Goal: Contribute content

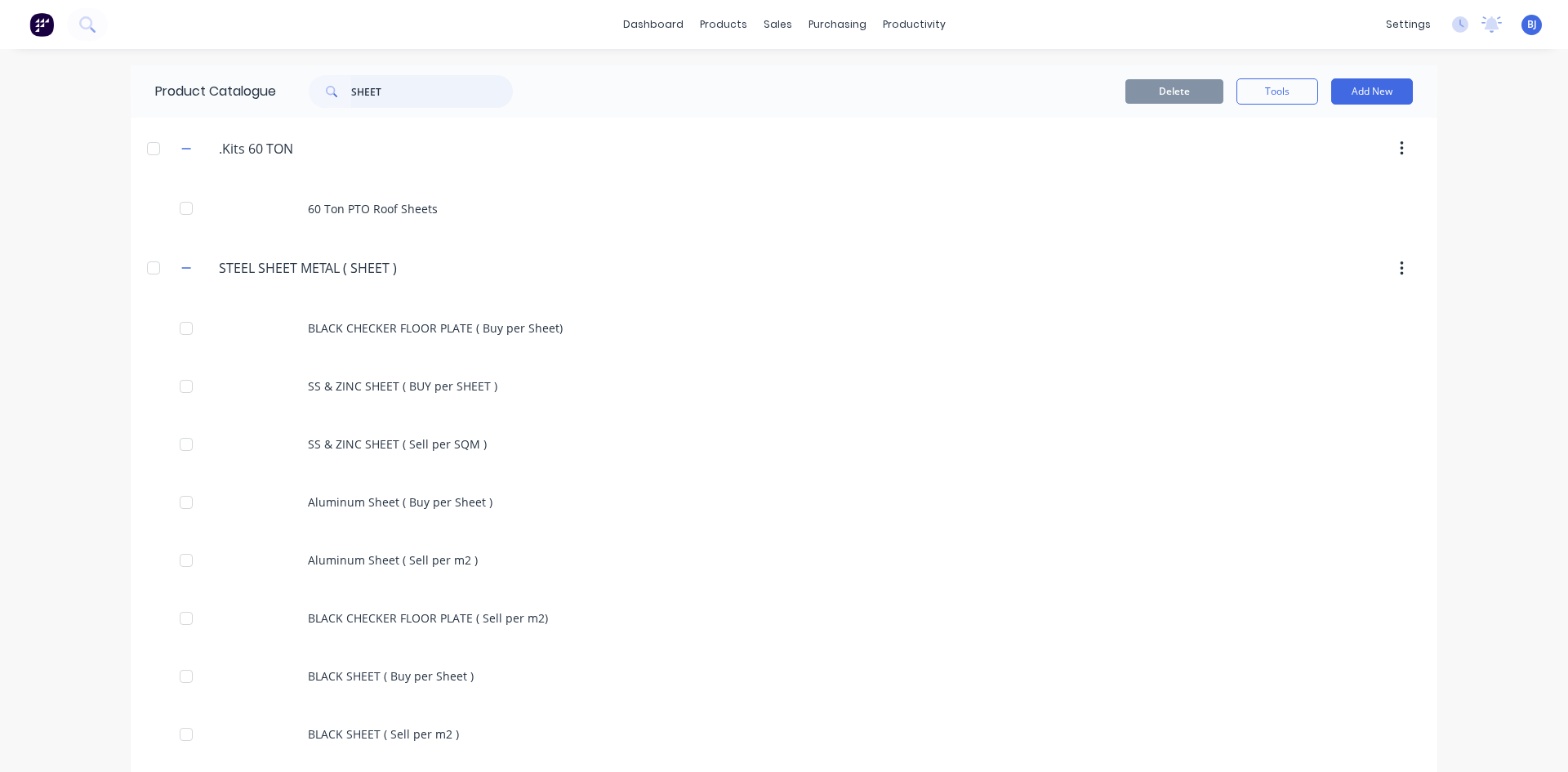
click at [403, 96] on input "SHEET" at bounding box center [432, 91] width 161 height 33
type input "S"
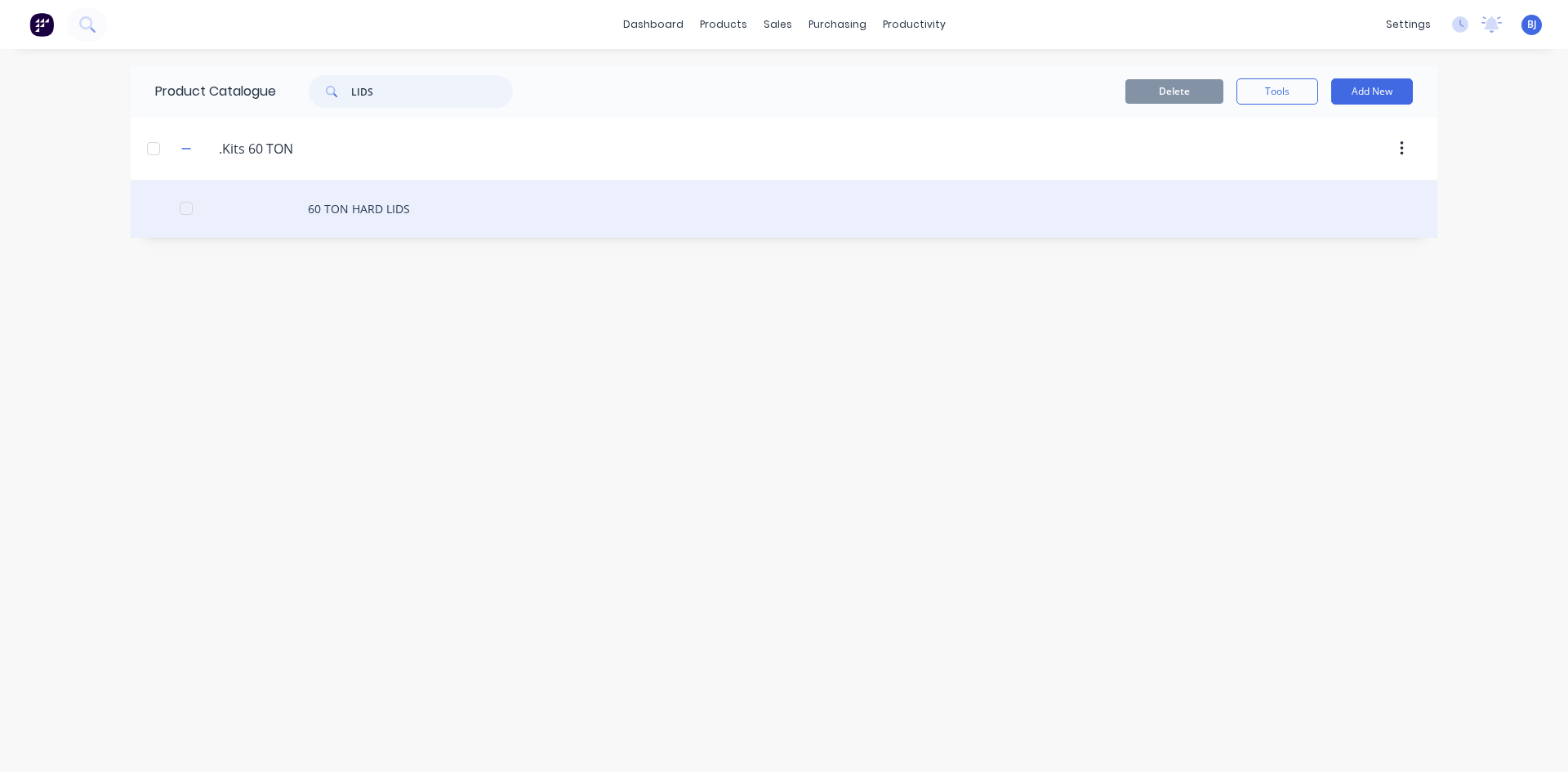
type input "LIDS"
click at [366, 213] on div "60 TON HARD LIDS" at bounding box center [784, 208] width 1307 height 58
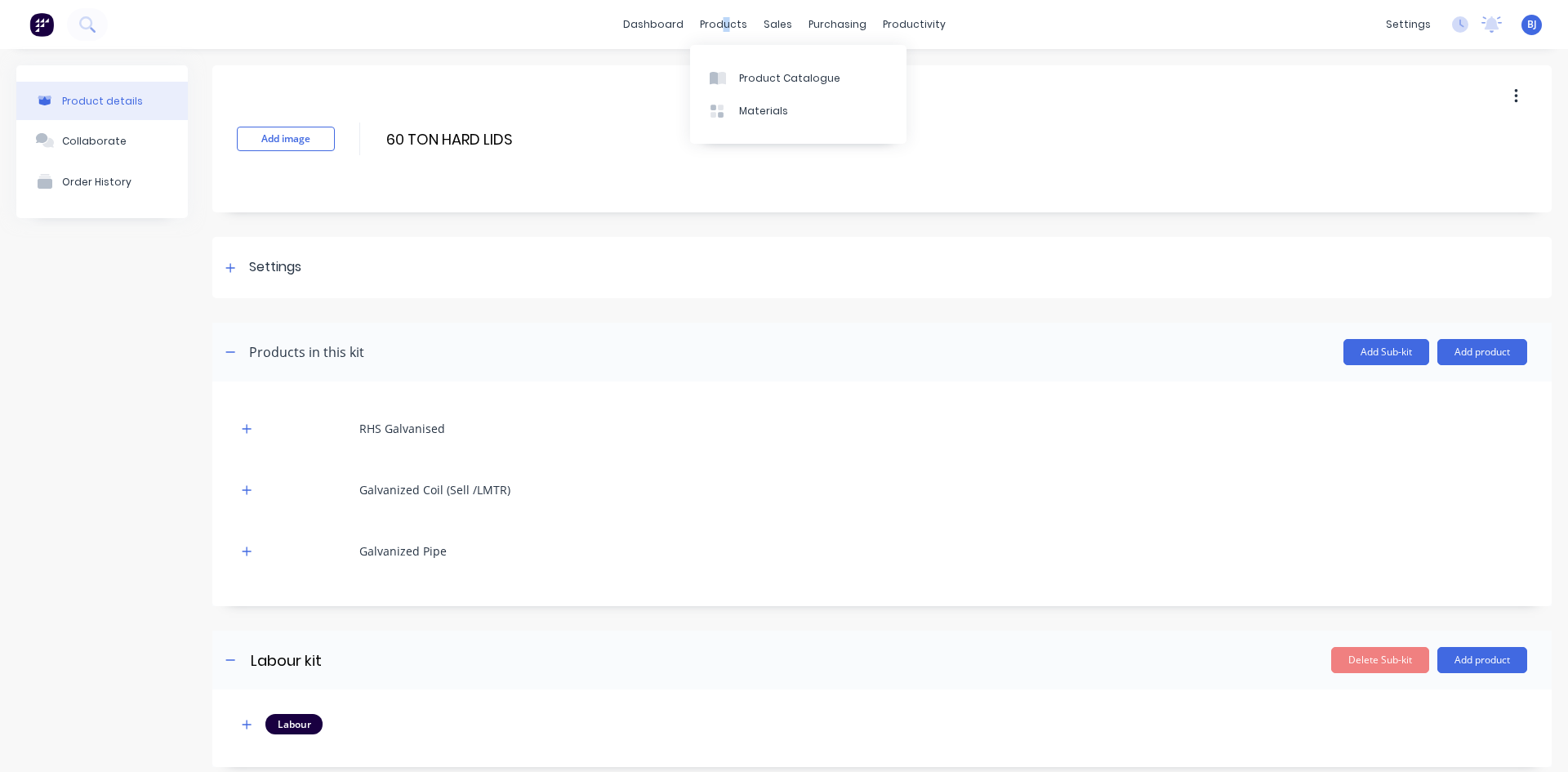
drag, startPoint x: 724, startPoint y: 24, endPoint x: 719, endPoint y: 52, distance: 28.4
click at [723, 28] on div "products" at bounding box center [723, 24] width 64 height 24
click at [723, 74] on icon at bounding box center [722, 79] width 8 height 13
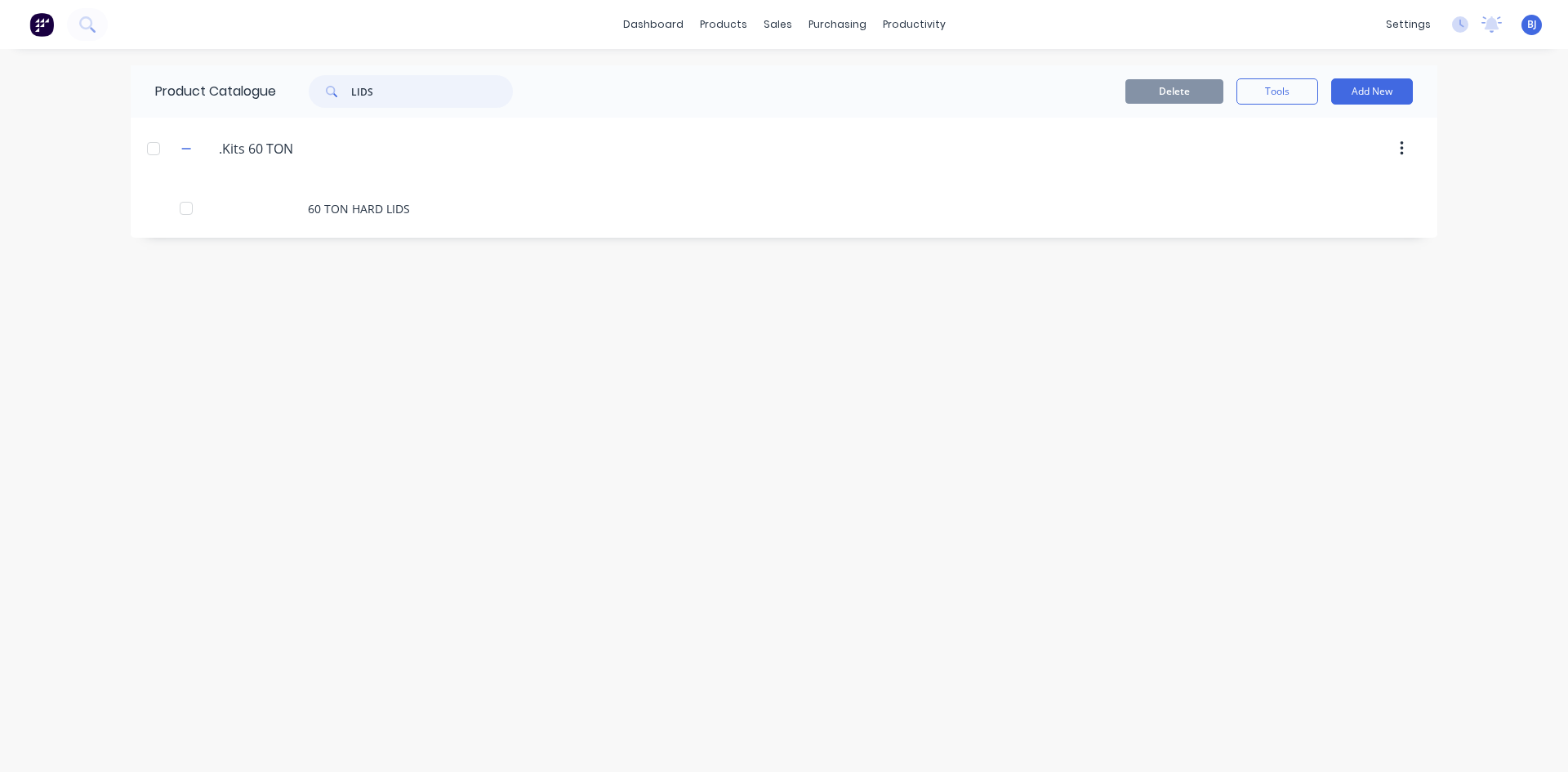
drag, startPoint x: 394, startPoint y: 86, endPoint x: 398, endPoint y: 96, distance: 10.8
click at [394, 87] on input "LIDS" at bounding box center [432, 91] width 161 height 33
type input "L"
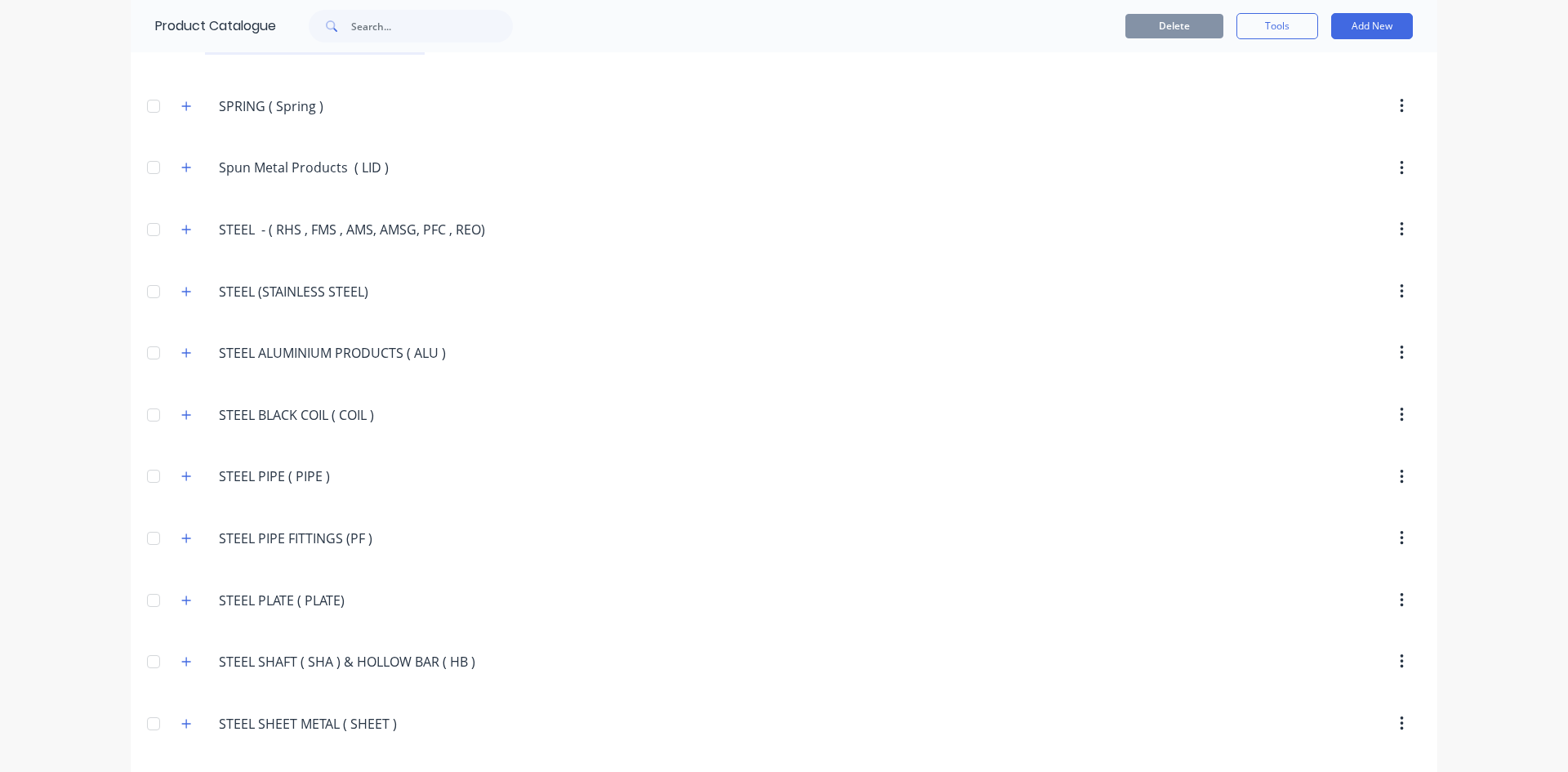
scroll to position [3101, 0]
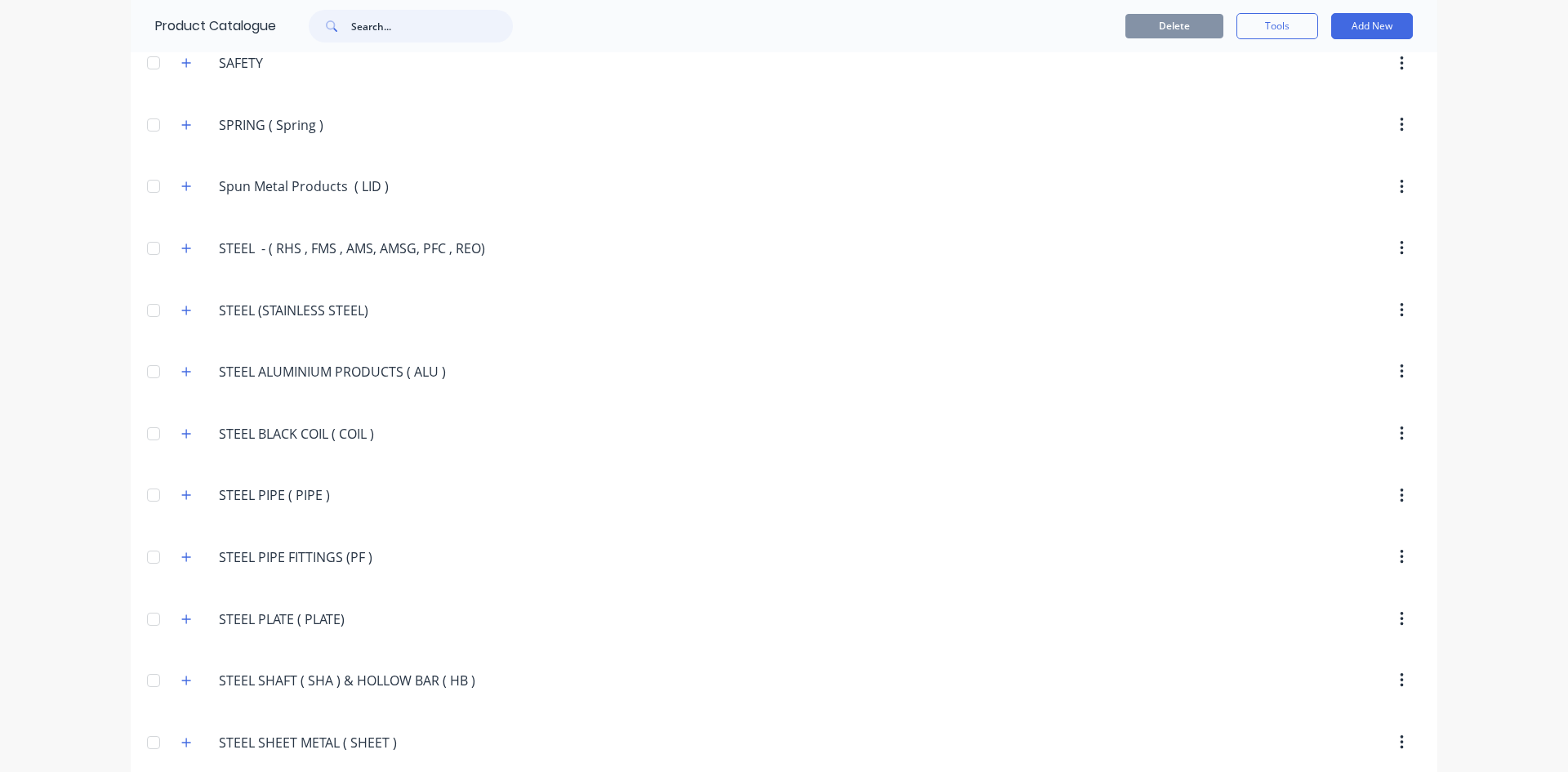
click at [376, 25] on input "text" at bounding box center [432, 26] width 161 height 33
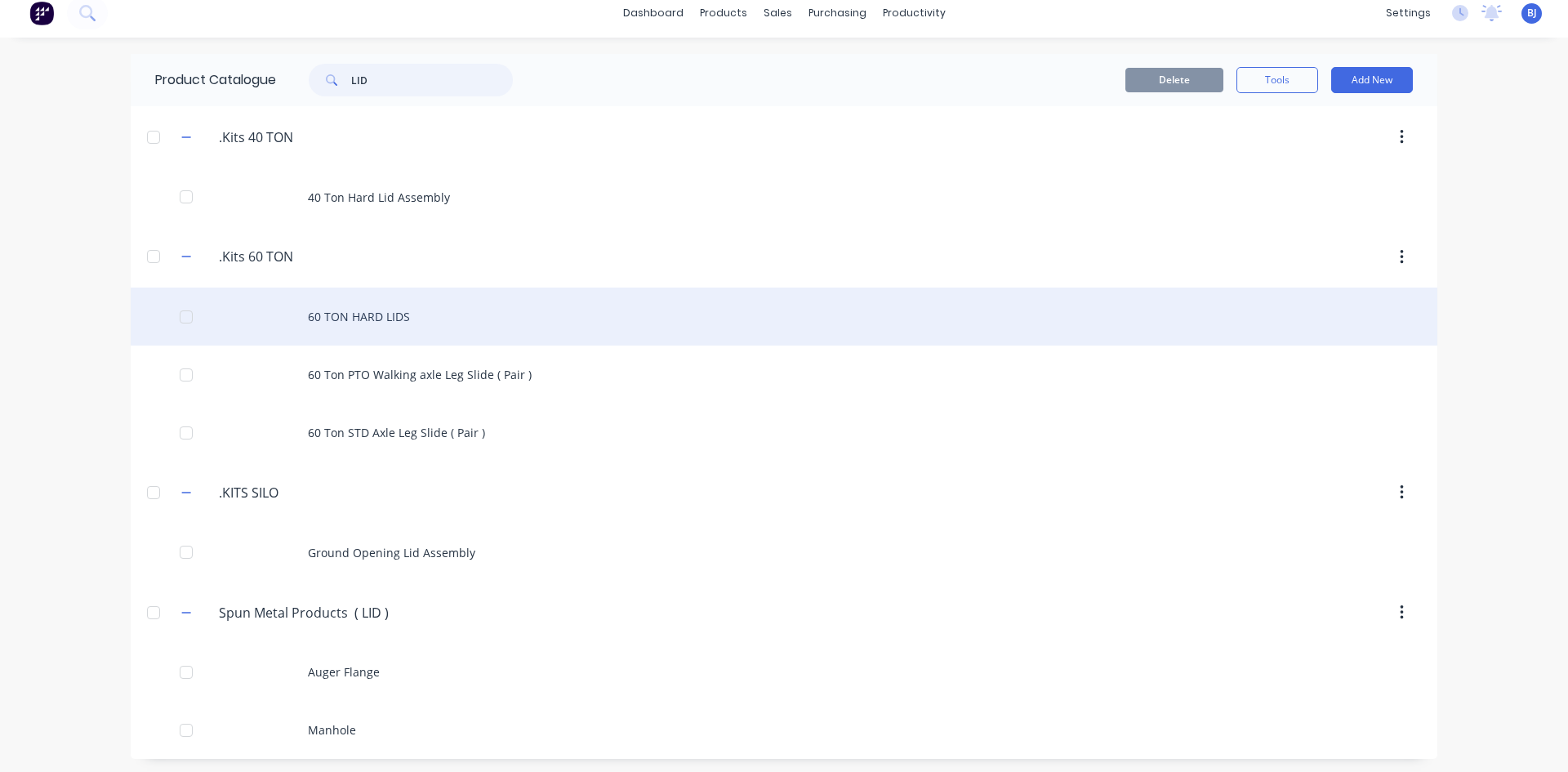
scroll to position [14, 0]
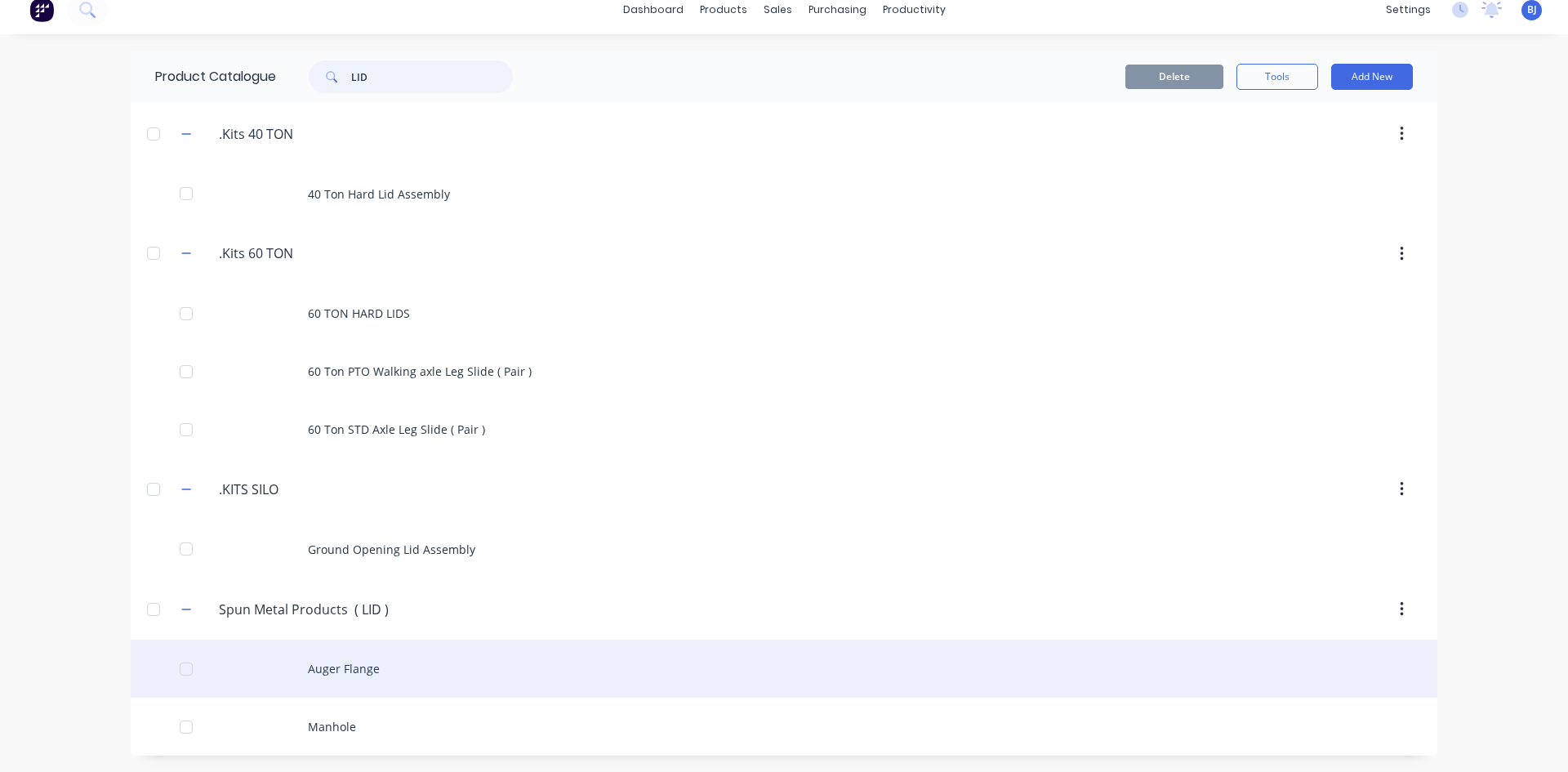
type input "LID"
click at [355, 665] on div "Auger Flange" at bounding box center [784, 668] width 1307 height 58
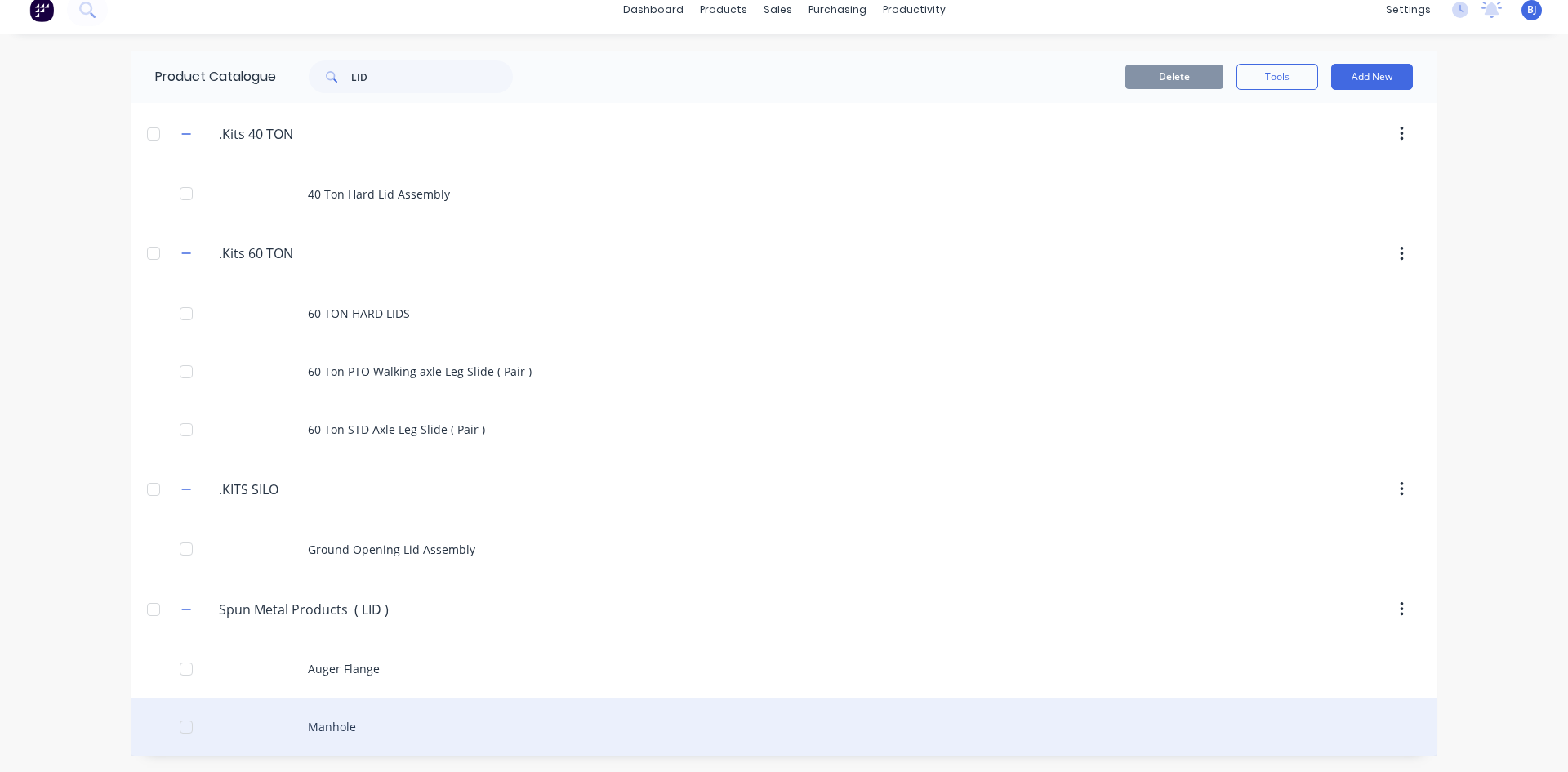
click at [334, 722] on div "Manhole" at bounding box center [784, 726] width 1307 height 58
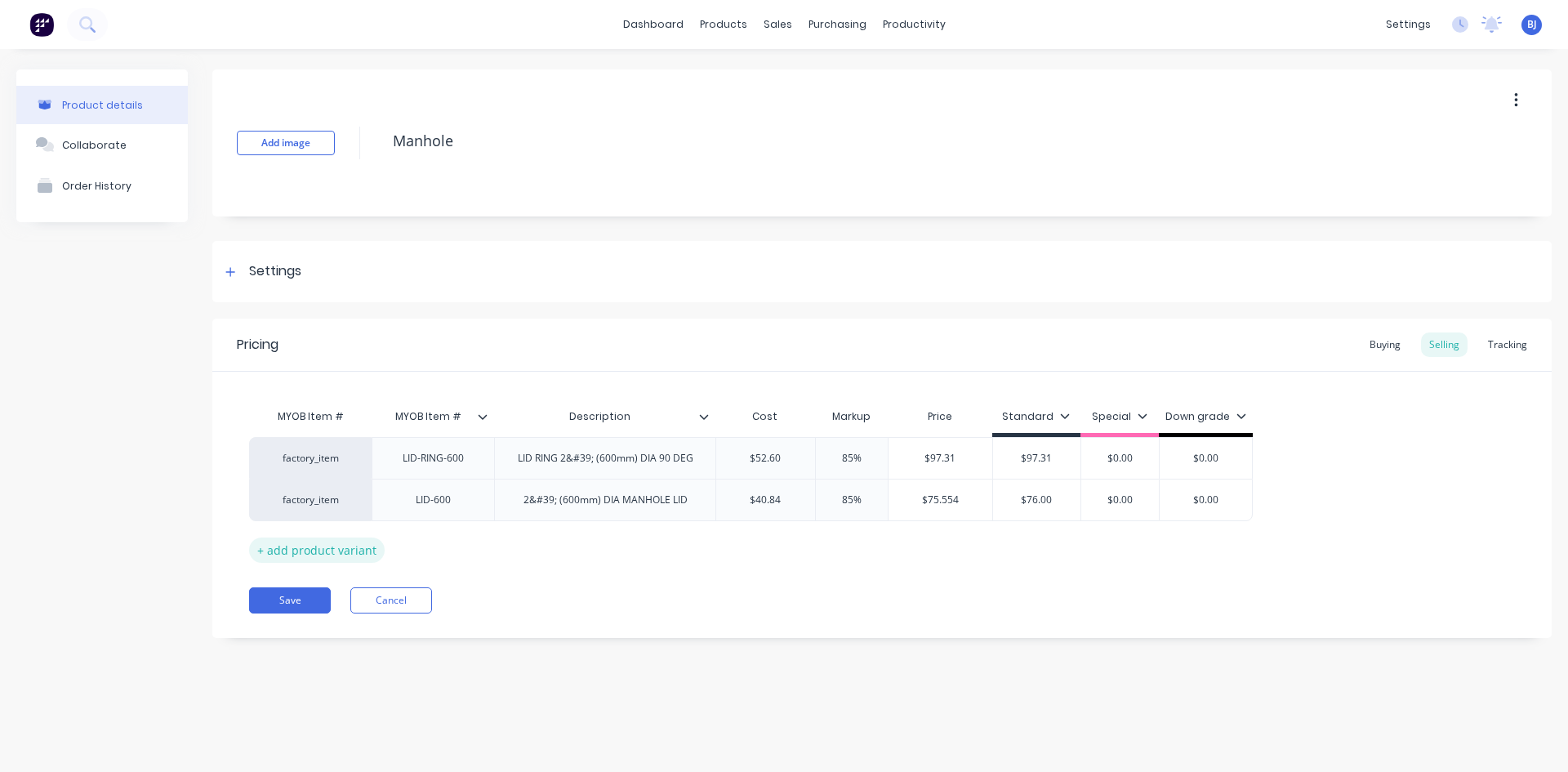
click at [328, 551] on div "+ add product variant" at bounding box center [316, 550] width 135 height 25
type textarea "x"
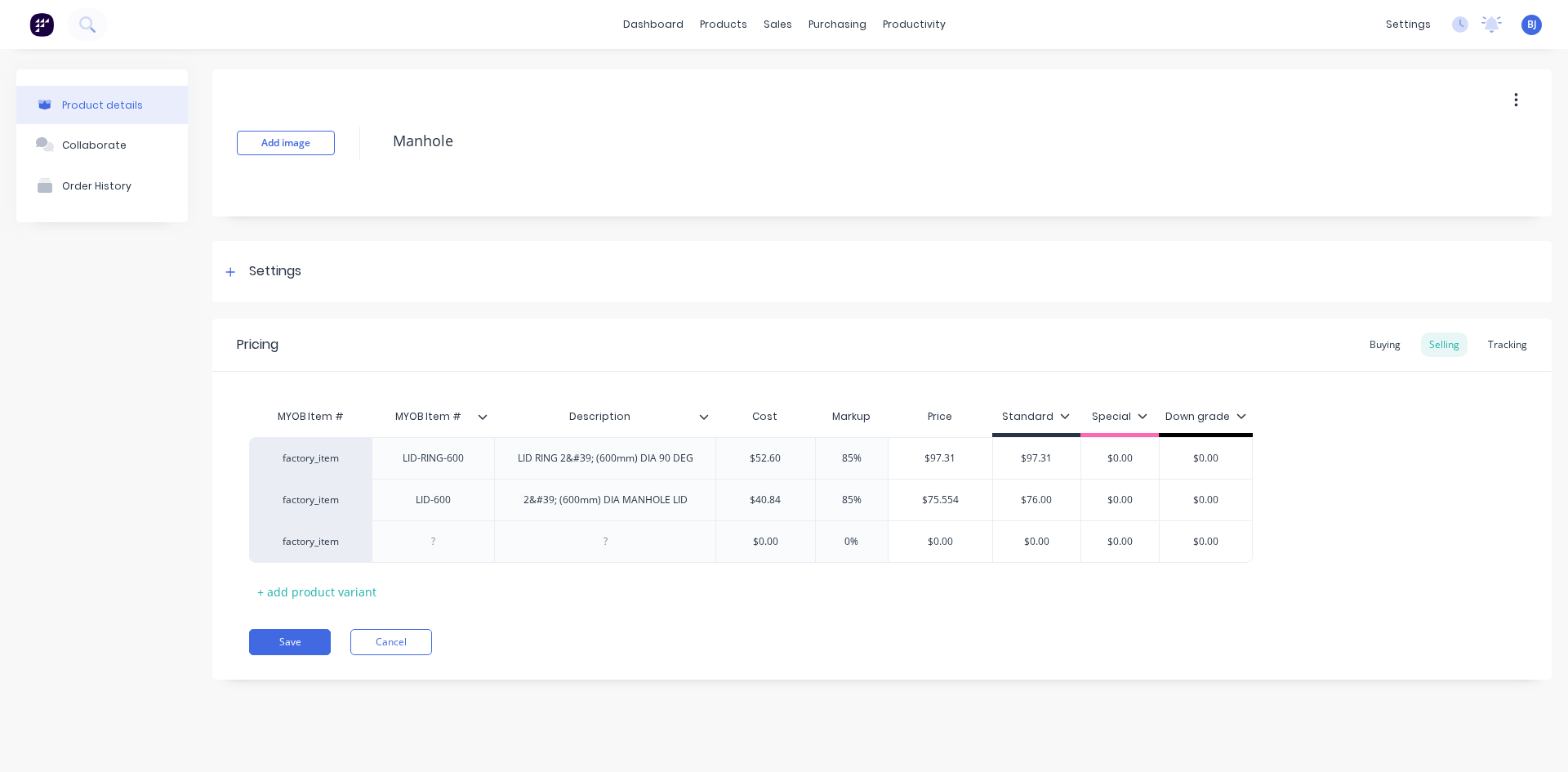
drag, startPoint x: 434, startPoint y: 543, endPoint x: 468, endPoint y: 586, distance: 54.8
click at [437, 546] on div at bounding box center [434, 541] width 82 height 21
click at [613, 558] on div at bounding box center [604, 545] width 221 height 50
type textarea "x"
click at [609, 550] on div at bounding box center [604, 545] width 221 height 50
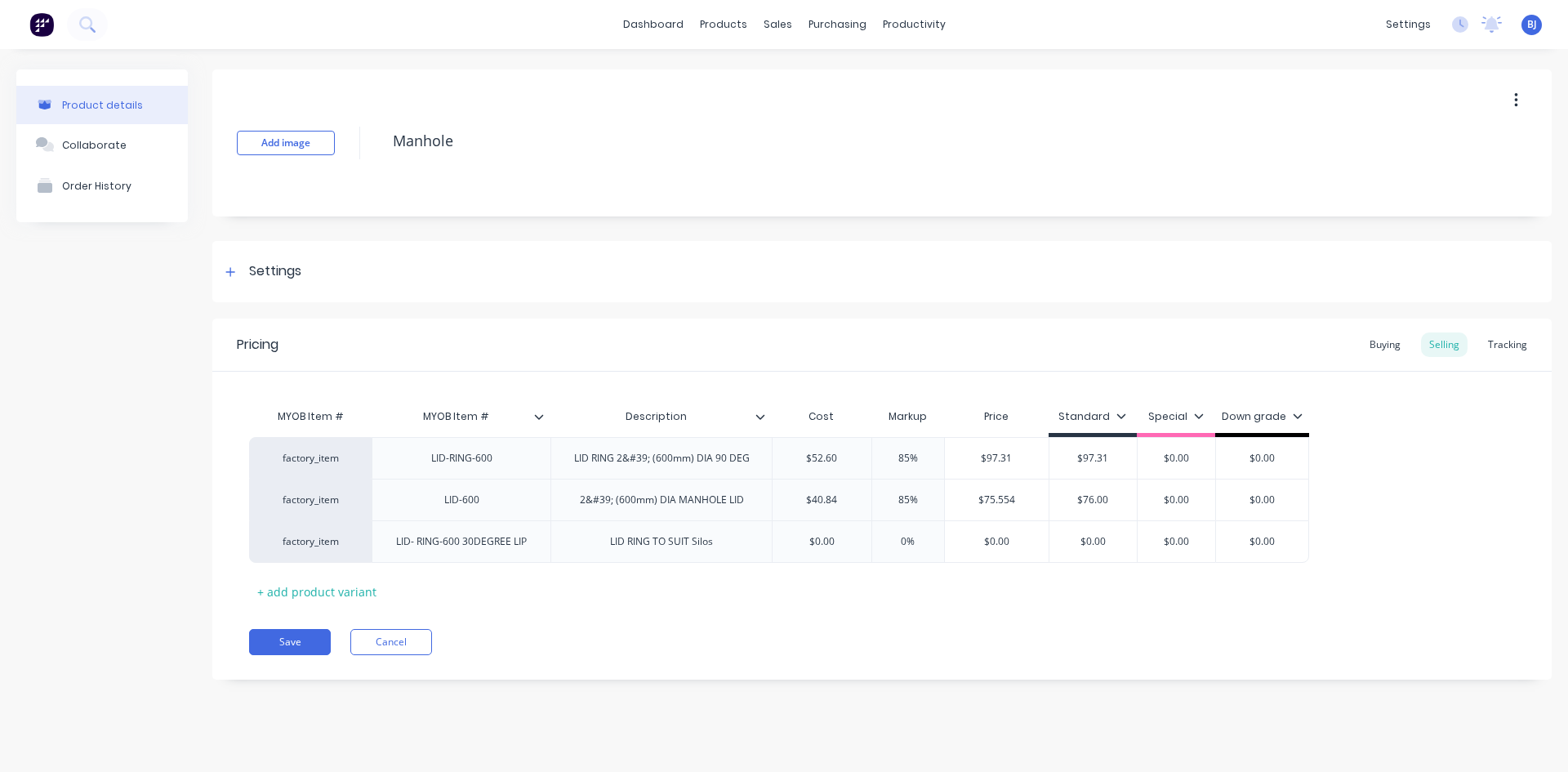
drag, startPoint x: 655, startPoint y: 545, endPoint x: 678, endPoint y: 569, distance: 33.2
click at [658, 550] on div "LID RING TO SUIT Silos" at bounding box center [662, 541] width 129 height 21
click at [737, 549] on div "LID RING ( 600mm )O SUIT Silos" at bounding box center [661, 541] width 170 height 21
type textarea "x"
click at [715, 461] on div "LID RING 2&#39; (600mm) DIA 90 DEG" at bounding box center [665, 458] width 202 height 21
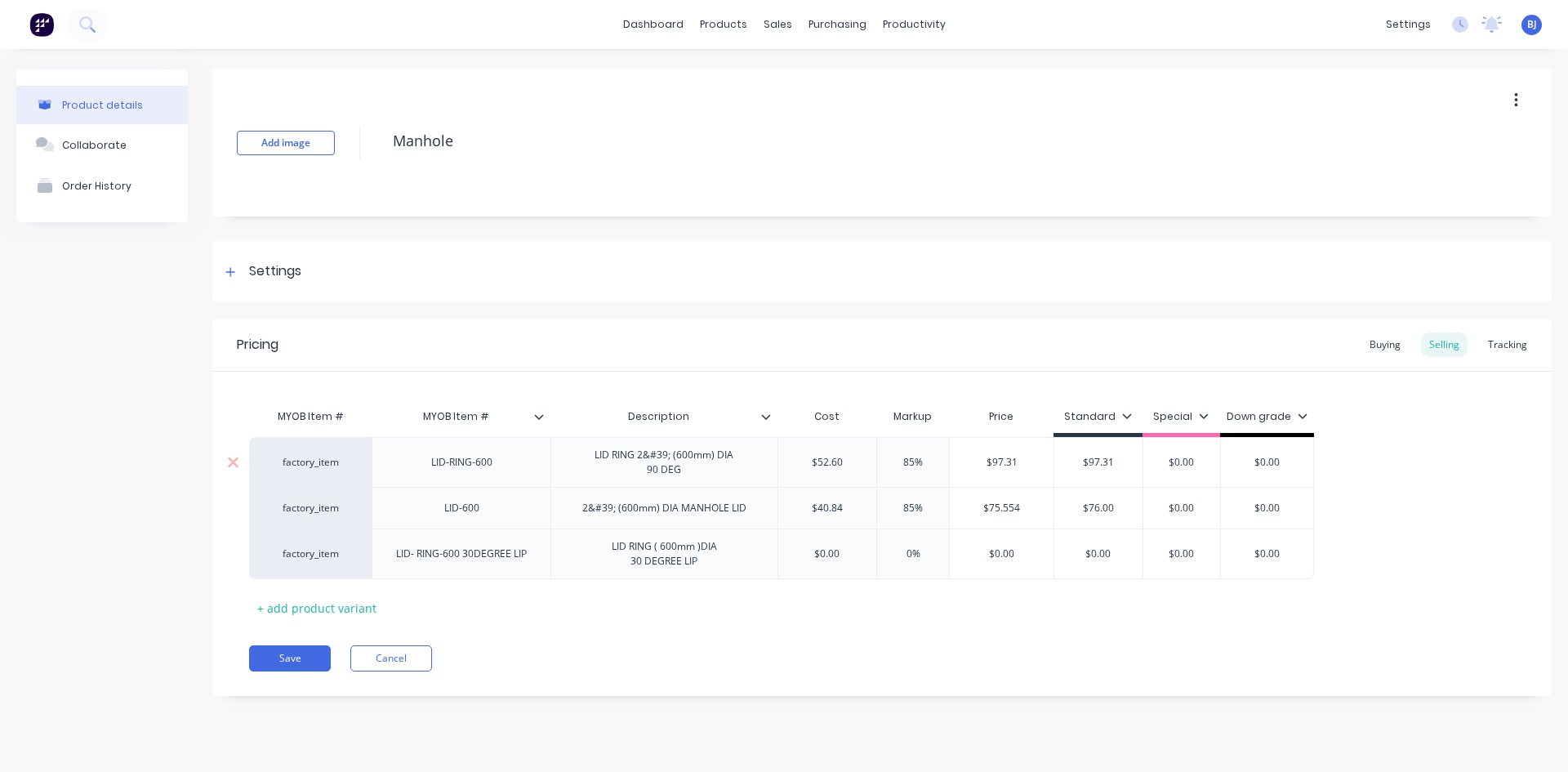
click at [688, 478] on div "LID RING 2&#39; (600mm) DIA 90 DEG" at bounding box center [664, 462] width 165 height 36
click at [303, 660] on button "Save" at bounding box center [289, 658] width 82 height 26
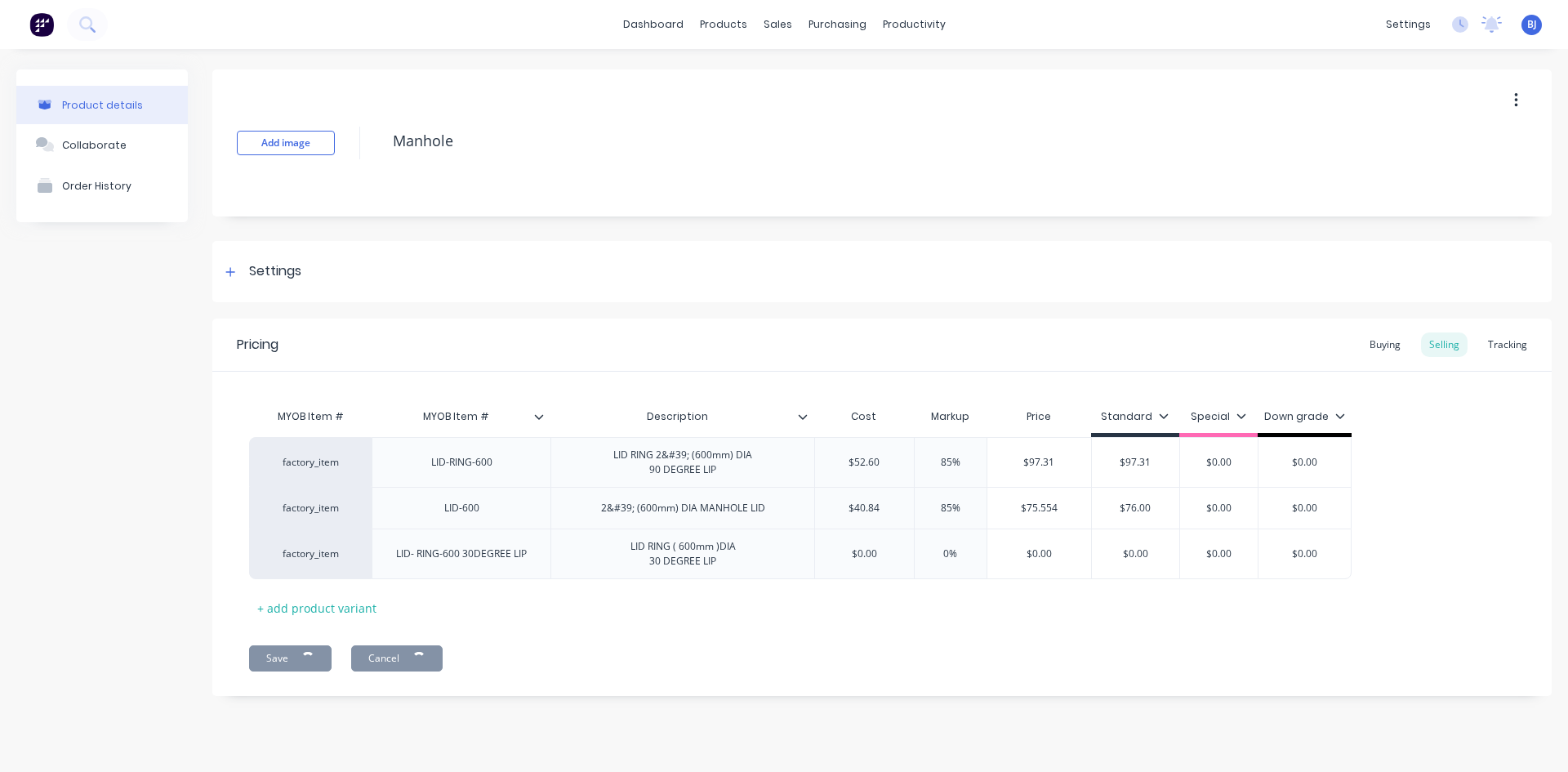
type textarea "x"
